Goal: Navigation & Orientation: Find specific page/section

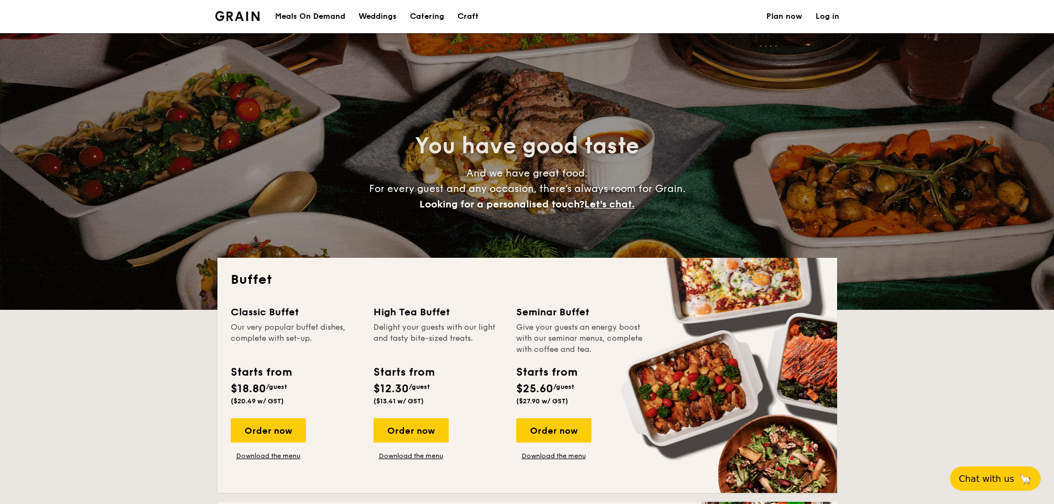
select select
click at [311, 21] on div "Meals On Demand" at bounding box center [310, 16] width 70 height 33
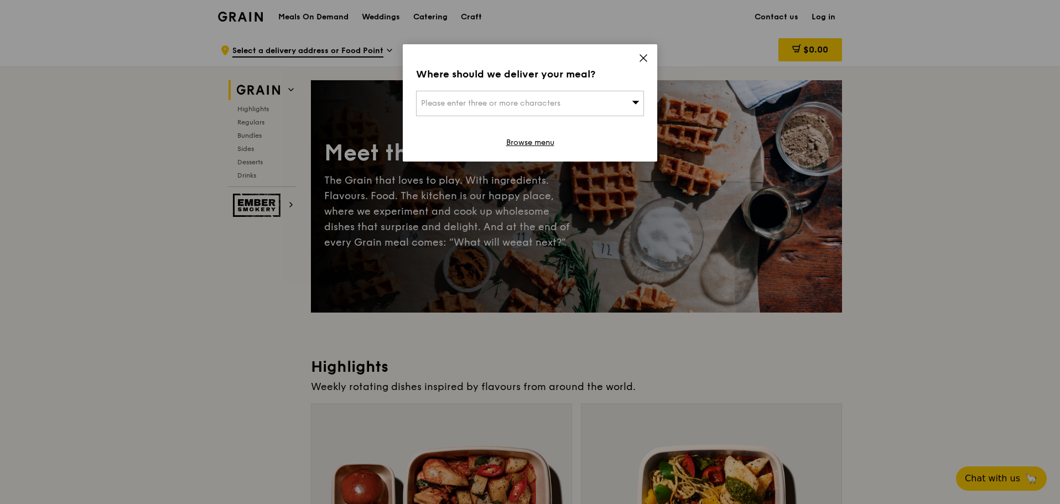
click at [644, 58] on icon at bounding box center [643, 58] width 7 height 7
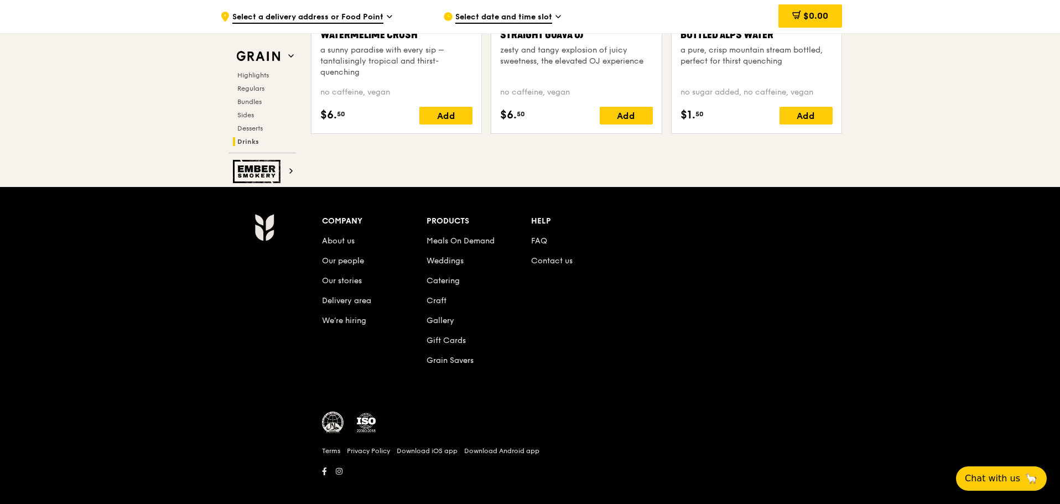
scroll to position [4574, 0]
